Goal: Task Accomplishment & Management: Complete application form

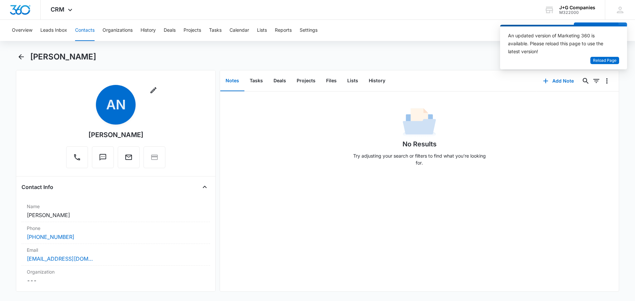
scroll to position [595, 0]
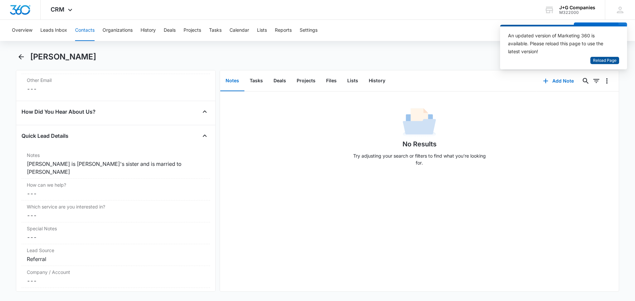
click at [607, 62] on span "Reload Page" at bounding box center [604, 61] width 23 height 6
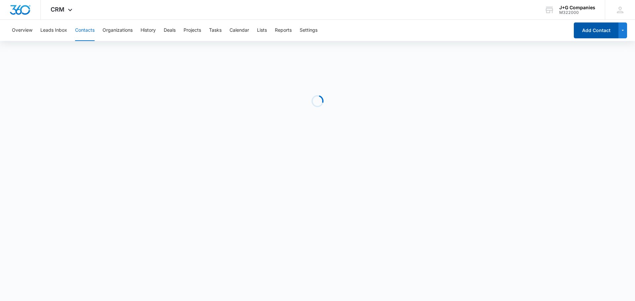
click at [590, 25] on button "Add Contact" at bounding box center [595, 30] width 45 height 16
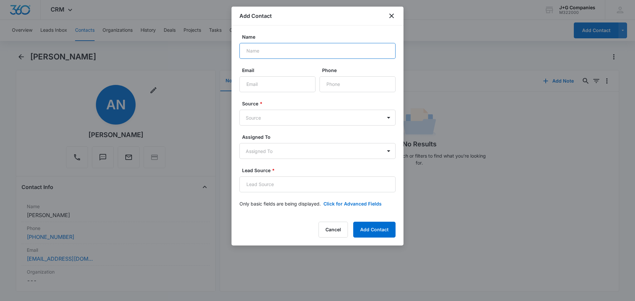
click at [274, 52] on input "Name" at bounding box center [317, 51] width 156 height 16
type input "[PERSON_NAME]"
click at [281, 84] on input "Email" at bounding box center [277, 84] width 76 height 16
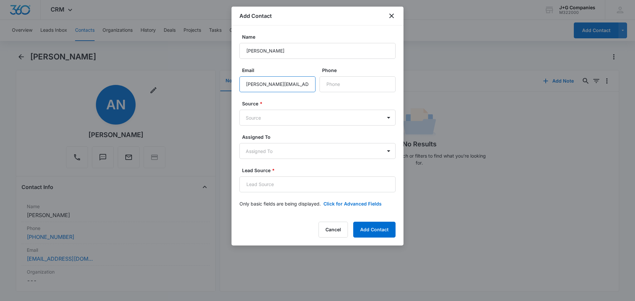
scroll to position [0, 4]
type input "[PERSON_NAME][EMAIL_ADDRESS][DOMAIN_NAME]"
click at [334, 86] on input "Phone" at bounding box center [357, 84] width 76 height 16
type input "[PHONE_NUMBER]"
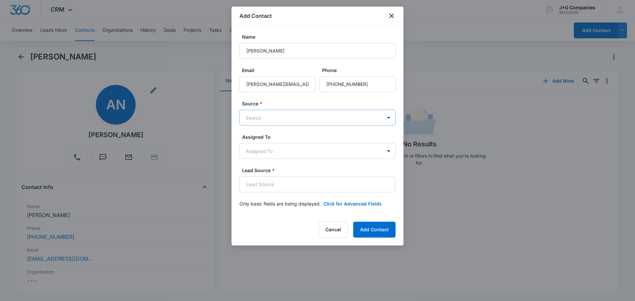
click at [275, 121] on body "CRM Apps Reputation Forms CRM Email Social Content Intelligence Files Brand Set…" at bounding box center [317, 150] width 635 height 301
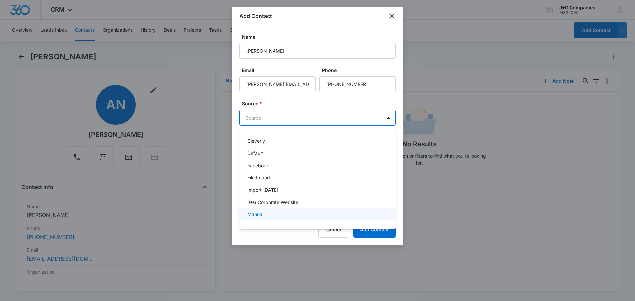
click at [258, 213] on p "Manual" at bounding box center [255, 214] width 16 height 7
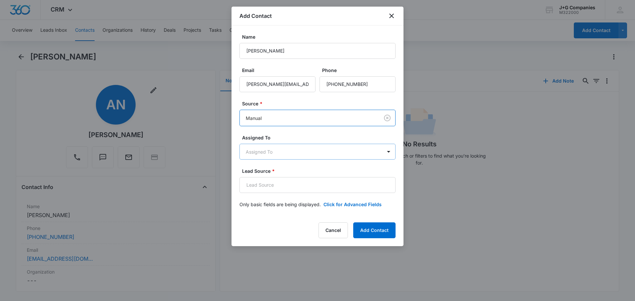
click at [255, 152] on body "CRM Apps Reputation Forms CRM Email Social Content Intelligence Files Brand Set…" at bounding box center [317, 150] width 635 height 301
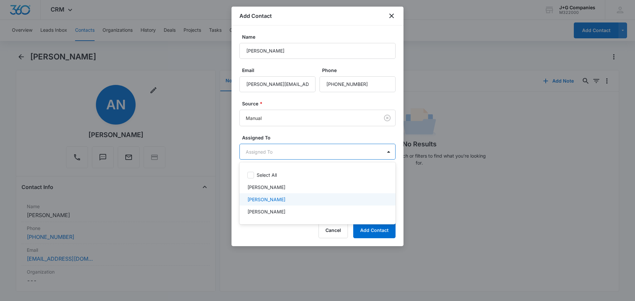
click at [262, 200] on p "[PERSON_NAME]" at bounding box center [266, 199] width 38 height 7
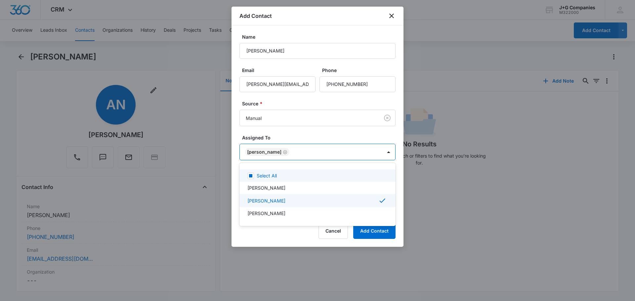
click at [296, 131] on div at bounding box center [317, 150] width 635 height 301
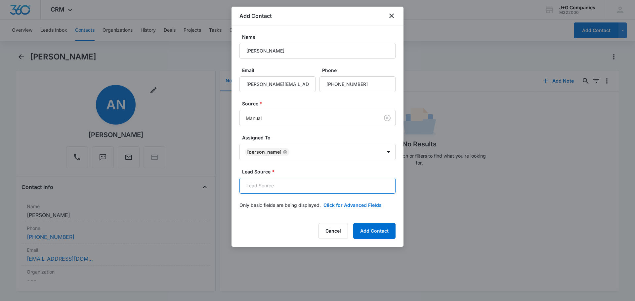
click at [267, 188] on input "Lead Source *" at bounding box center [317, 186] width 156 height 16
type input "Referral"
click at [347, 204] on button "Click for Advanced Fields" at bounding box center [352, 205] width 58 height 7
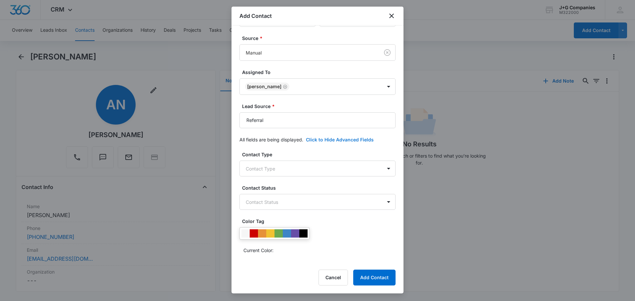
scroll to position [66, 0]
click at [310, 170] on body "CRM Apps Reputation Forms CRM Email Social Content Intelligence Files Brand Set…" at bounding box center [317, 150] width 635 height 301
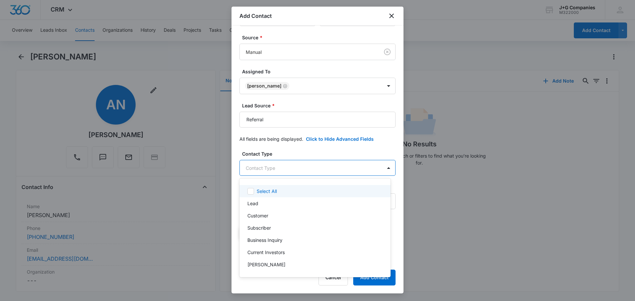
click at [358, 152] on div at bounding box center [317, 150] width 635 height 301
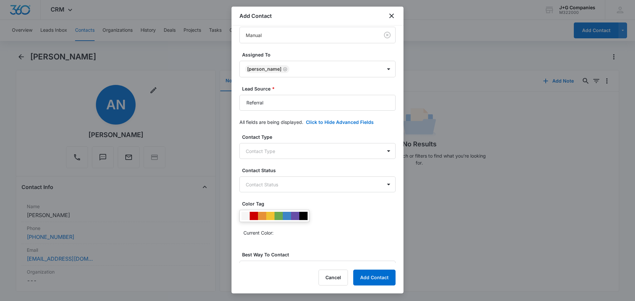
scroll to position [99, 0]
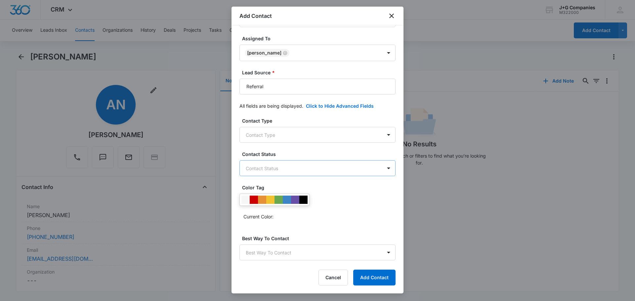
click at [321, 167] on body "CRM Apps Reputation Forms CRM Email Social Content Intelligence Files Brand Set…" at bounding box center [317, 150] width 635 height 301
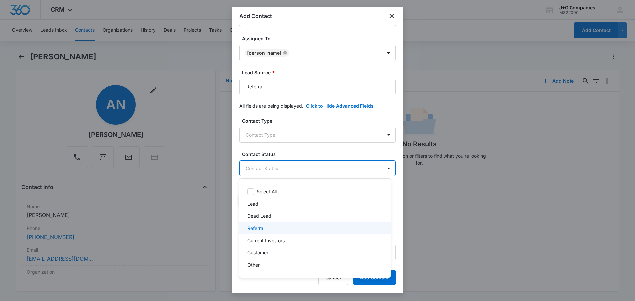
click at [260, 225] on p "Referral" at bounding box center [255, 228] width 17 height 7
click at [320, 152] on div at bounding box center [317, 150] width 635 height 301
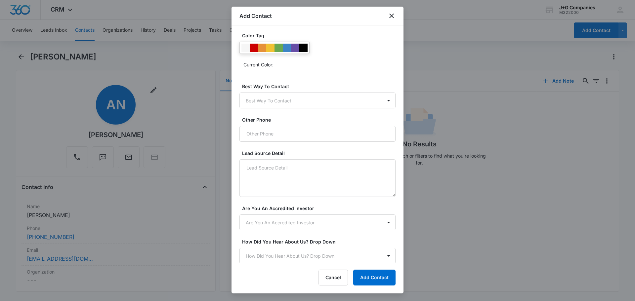
scroll to position [252, 0]
click at [293, 168] on textarea "Lead Source Detail" at bounding box center [317, 178] width 156 height 38
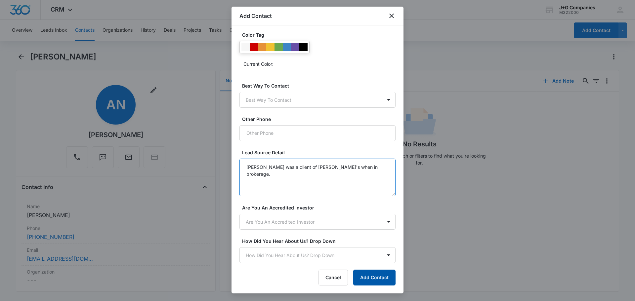
type textarea "[PERSON_NAME] was a client of [PERSON_NAME]'s when in brokerage."
click at [377, 275] on button "Add Contact" at bounding box center [374, 278] width 42 height 16
